Goal: Task Accomplishment & Management: Manage account settings

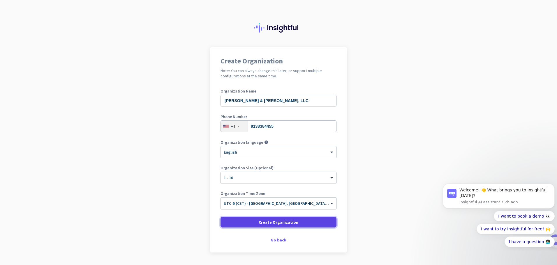
click at [278, 223] on span "Create Organization" at bounding box center [279, 223] width 40 height 6
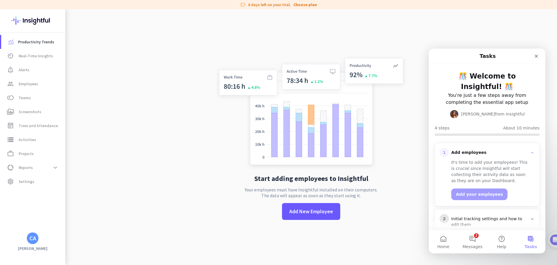
click at [33, 245] on div "Productivity Trends av_timer Real-Time Insights notification_important Alerts g…" at bounding box center [32, 137] width 65 height 256
click at [33, 239] on div "CA" at bounding box center [32, 239] width 7 height 6
click at [63, 197] on span "Personal Settings" at bounding box center [63, 195] width 35 height 5
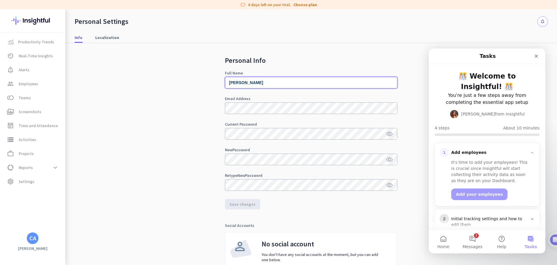
click at [244, 83] on input "[PERSON_NAME]" at bounding box center [311, 83] width 172 height 12
type input "[PERSON_NAME]"
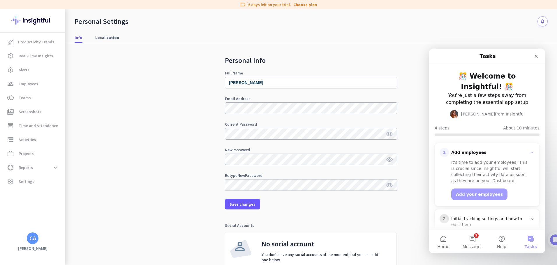
click at [188, 103] on div "Personal Info Full Name [PERSON_NAME] Email Address Current Password visibility…" at bounding box center [311, 171] width 473 height 256
click at [246, 202] on span "Save changes" at bounding box center [242, 205] width 26 height 6
click at [393, 134] on keeper-lock "Open Keeper Popup" at bounding box center [393, 133] width 7 height 7
click at [392, 159] on keeper-lock "Open Keeper Popup" at bounding box center [393, 159] width 7 height 7
drag, startPoint x: 862, startPoint y: 203, endPoint x: 451, endPoint y: 73, distance: 431.0
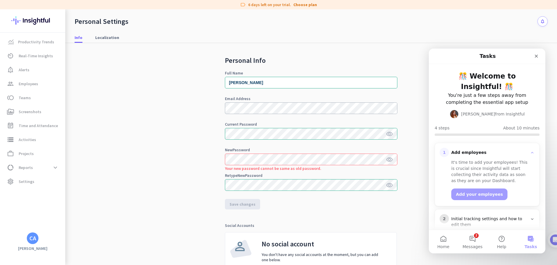
click at [164, 92] on keeper-draggable-element at bounding box center [172, 153] width 90 height 130
click at [214, 158] on div "Personal Info Full Name [PERSON_NAME] Email Address Current Password visibility…" at bounding box center [311, 171] width 473 height 256
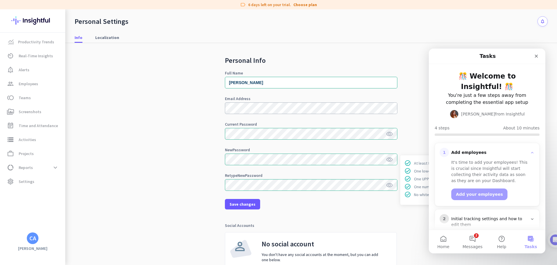
click at [268, 146] on form "Full Name [PERSON_NAME] Email Address Current Password visibility New Password …" at bounding box center [311, 140] width 172 height 139
click at [221, 185] on div "Personal Info Full Name [PERSON_NAME] Email Address Current Password visibility…" at bounding box center [311, 171] width 473 height 256
click at [280, 149] on div "New Password" at bounding box center [311, 150] width 172 height 4
click at [201, 225] on div "Personal Info Full Name [PERSON_NAME] Email Address Current Password visibility…" at bounding box center [311, 171] width 473 height 256
click at [234, 203] on span "Save changes" at bounding box center [242, 205] width 26 height 6
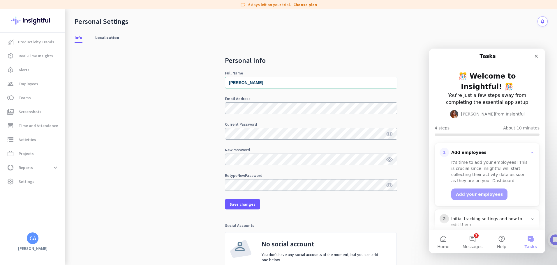
click at [171, 183] on div "Personal Info Full Name [PERSON_NAME] Email Address Current Password visibility…" at bounding box center [311, 171] width 473 height 256
click at [26, 84] on span "Employees" at bounding box center [29, 83] width 20 height 7
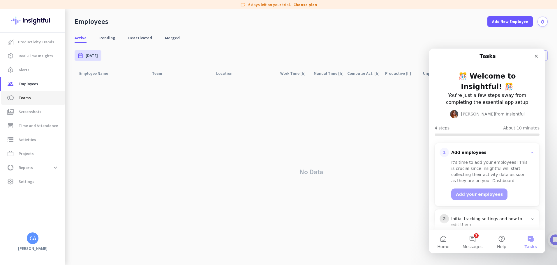
click at [26, 97] on span "Teams" at bounding box center [25, 97] width 12 height 7
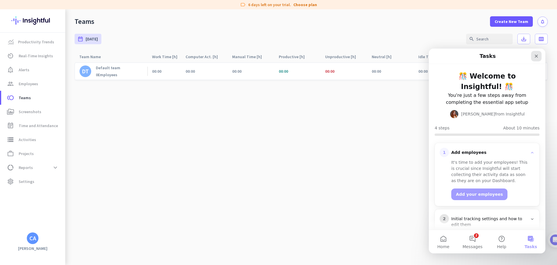
click at [536, 54] on icon "Close" at bounding box center [536, 56] width 5 height 5
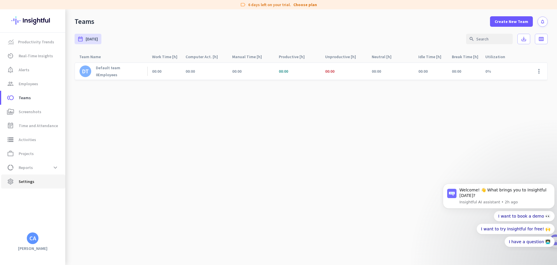
click at [32, 180] on span "Settings" at bounding box center [27, 181] width 16 height 7
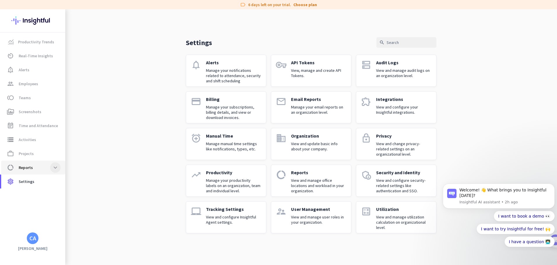
click at [56, 166] on span at bounding box center [55, 167] width 10 height 10
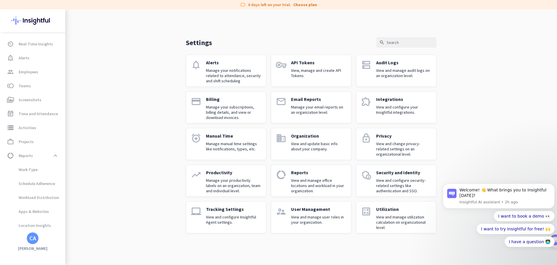
click at [96, 140] on div "Settings search notifications Alerts Manage your notifications related to atten…" at bounding box center [311, 126] width 492 height 234
click at [27, 42] on span "Real-Time Insights" at bounding box center [36, 43] width 34 height 7
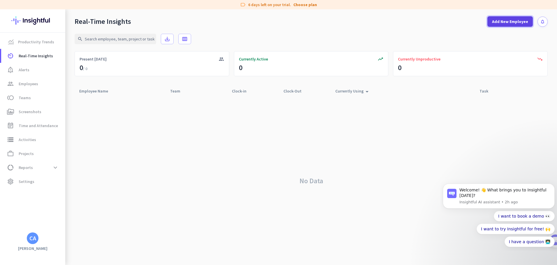
click at [497, 24] on span "Add New Employee" at bounding box center [510, 22] width 36 height 6
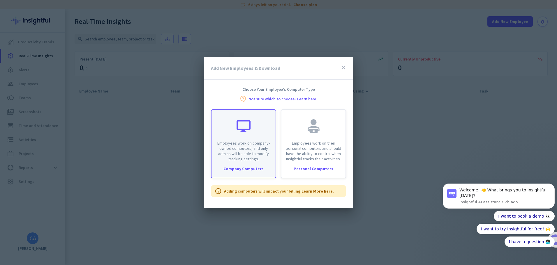
click at [241, 158] on p "Employees work on company-owned computers, and only admins will be able to modi…" at bounding box center [243, 151] width 57 height 21
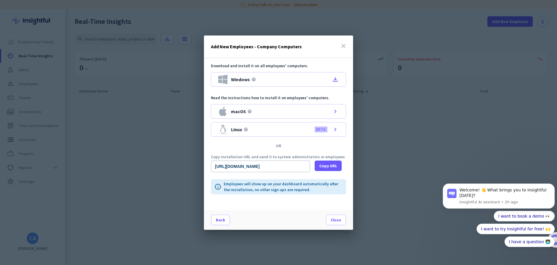
click at [342, 46] on icon "close" at bounding box center [343, 46] width 7 height 7
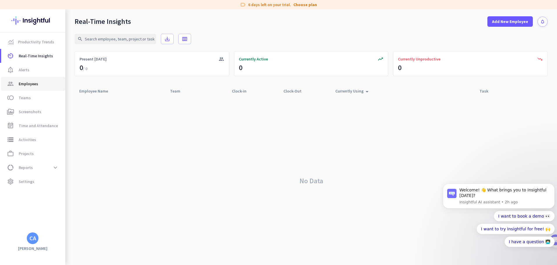
click at [27, 84] on span "Employees" at bounding box center [29, 83] width 20 height 7
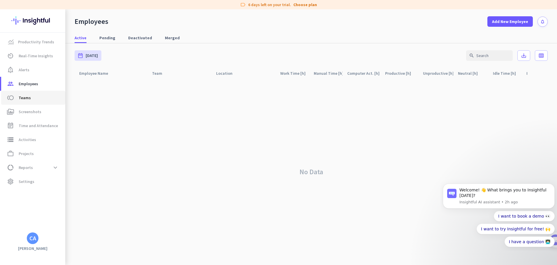
click at [26, 98] on span "Teams" at bounding box center [25, 97] width 12 height 7
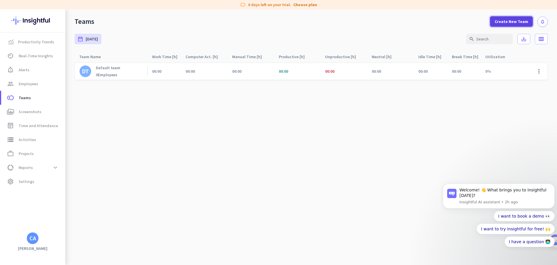
click at [508, 20] on span "Create New Team" at bounding box center [510, 22] width 33 height 6
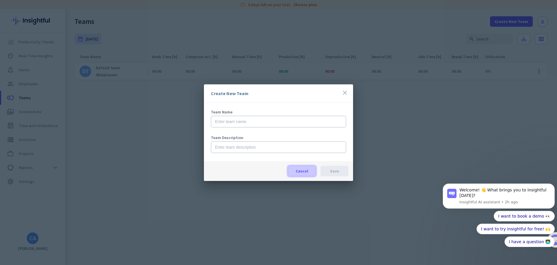
click at [305, 169] on span "Cancel" at bounding box center [302, 171] width 13 height 6
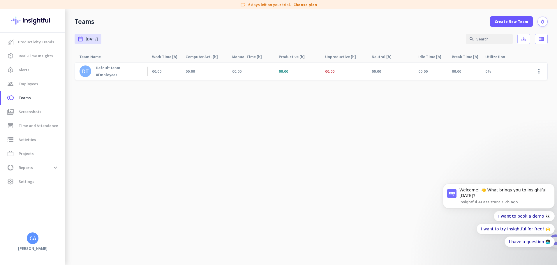
click at [108, 72] on div "Default team 0 Employees" at bounding box center [108, 71] width 24 height 12
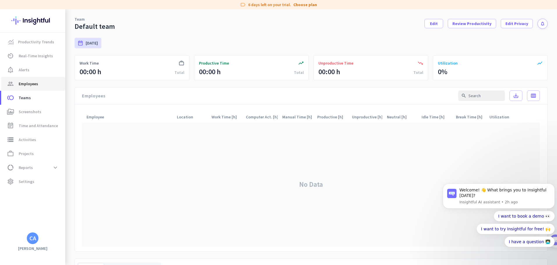
click at [25, 84] on span "Employees" at bounding box center [29, 83] width 20 height 7
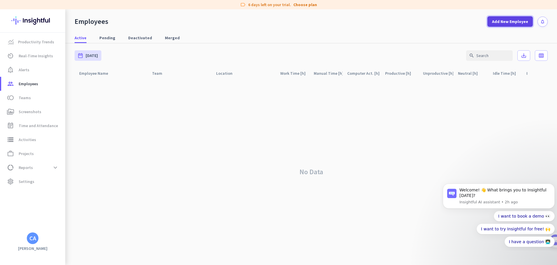
click at [511, 24] on span "Add New Employee" at bounding box center [510, 22] width 36 height 6
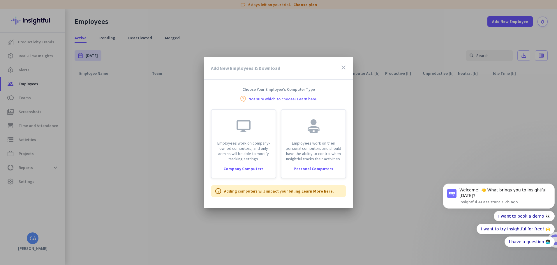
click at [238, 67] on h3 "Add New Employees & Download" at bounding box center [245, 68] width 69 height 5
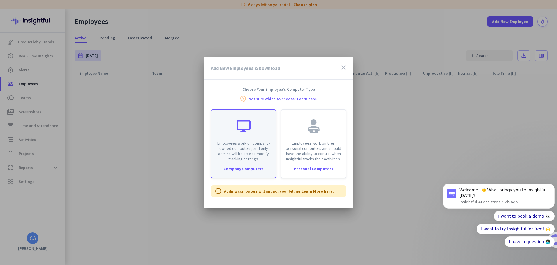
click at [239, 143] on p "Employees work on company-owned computers, and only admins will be able to modi…" at bounding box center [243, 151] width 57 height 21
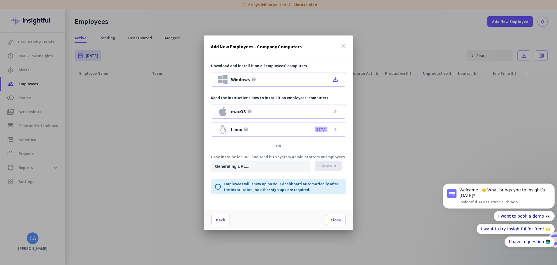
type input "[URL][DOMAIN_NAME]"
click at [335, 223] on span "Close" at bounding box center [336, 220] width 10 height 6
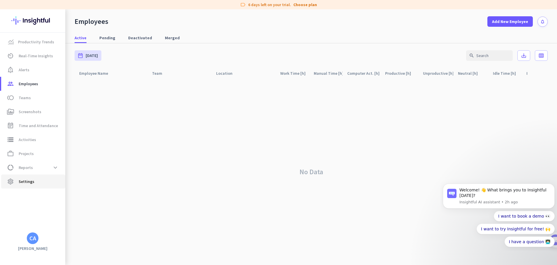
click at [30, 183] on span "Settings" at bounding box center [27, 181] width 16 height 7
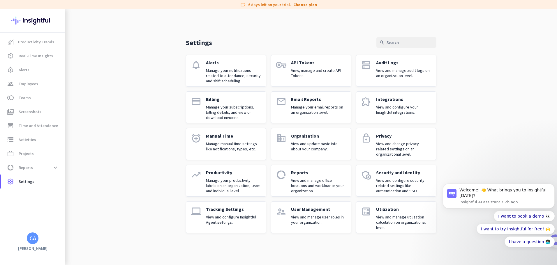
click at [296, 220] on p "View and manage user roles in your organization." at bounding box center [318, 220] width 55 height 10
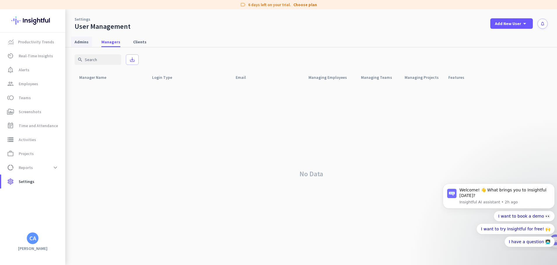
click at [83, 41] on span "Admins" at bounding box center [82, 42] width 14 height 6
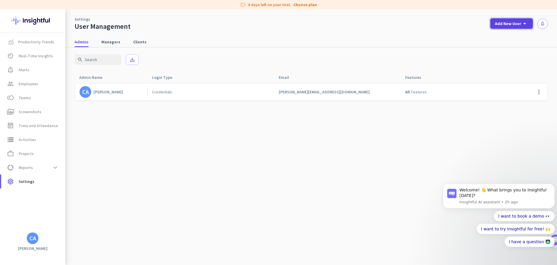
click at [509, 22] on span "Add New User" at bounding box center [508, 24] width 26 height 6
click at [509, 35] on div "Admin" at bounding box center [510, 36] width 13 height 6
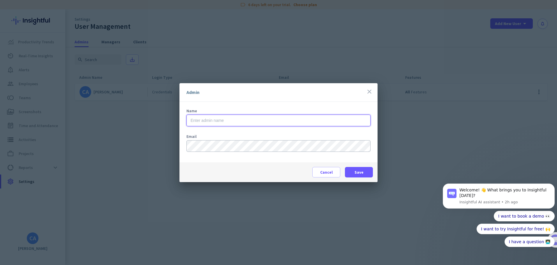
click at [225, 118] on input "text" at bounding box center [278, 121] width 184 height 12
type input "Tsquared"
click at [361, 173] on span "Save" at bounding box center [358, 172] width 9 height 6
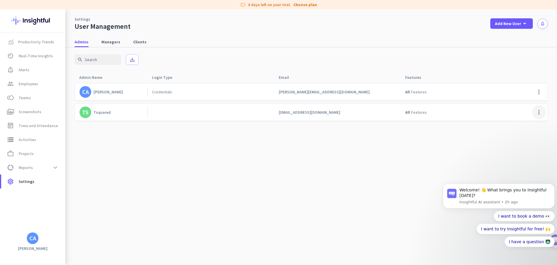
click at [540, 112] on span at bounding box center [539, 112] width 14 height 14
click at [256, 176] on div at bounding box center [278, 132] width 557 height 265
